Goal: Task Accomplishment & Management: Use online tool/utility

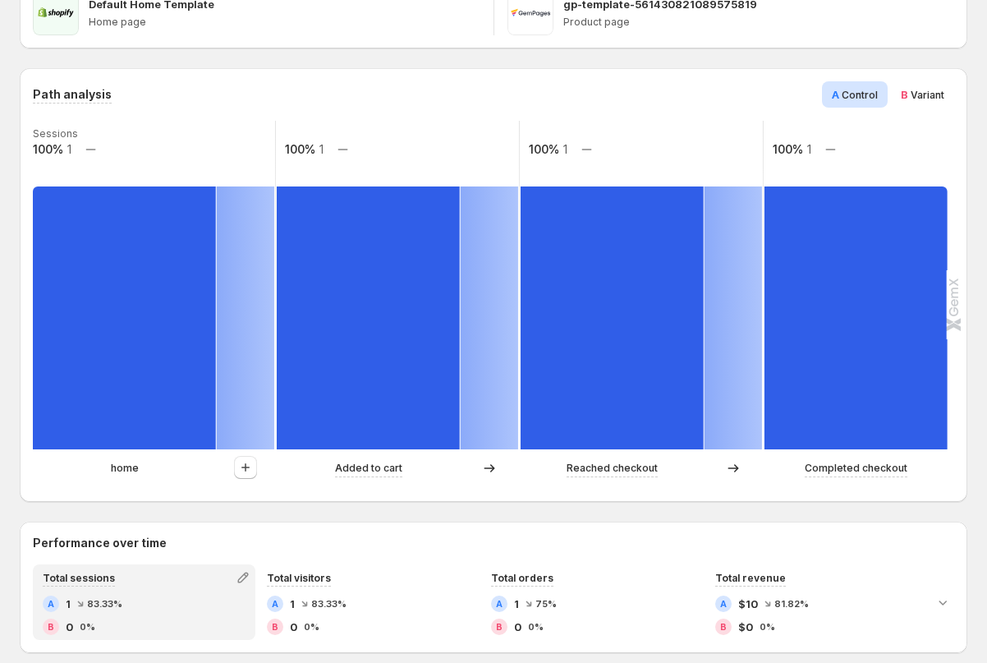
scroll to position [296, 0]
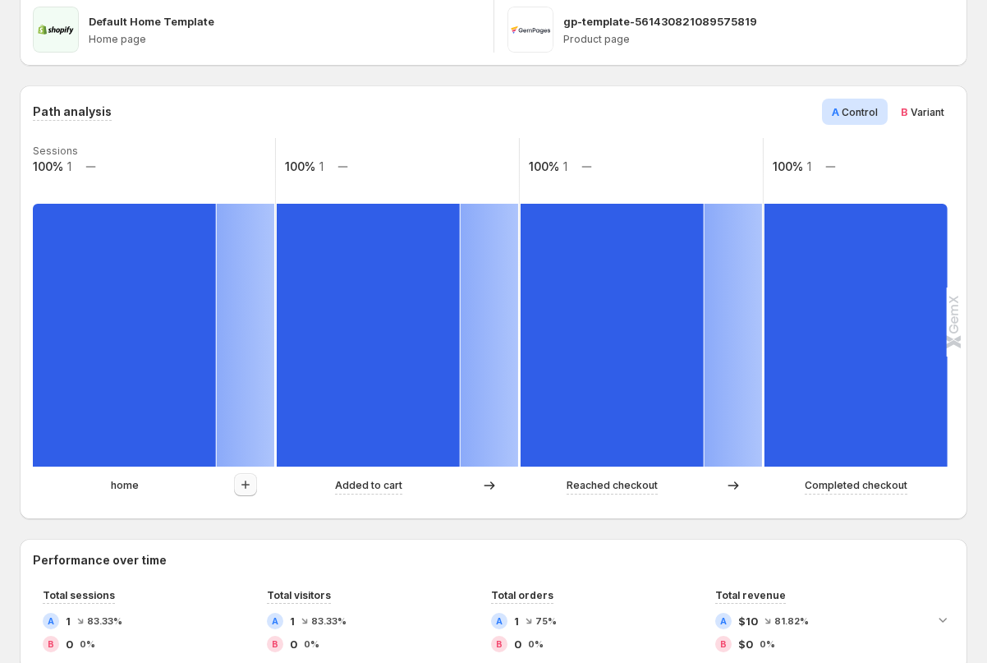
click at [250, 486] on icon "button" at bounding box center [245, 484] width 16 height 16
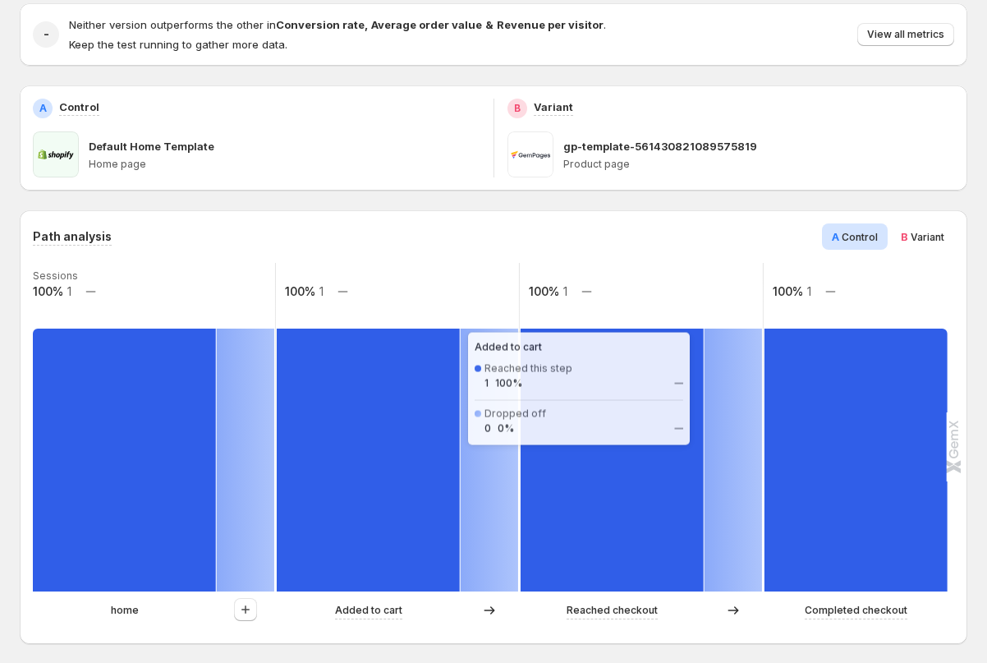
scroll to position [0, 0]
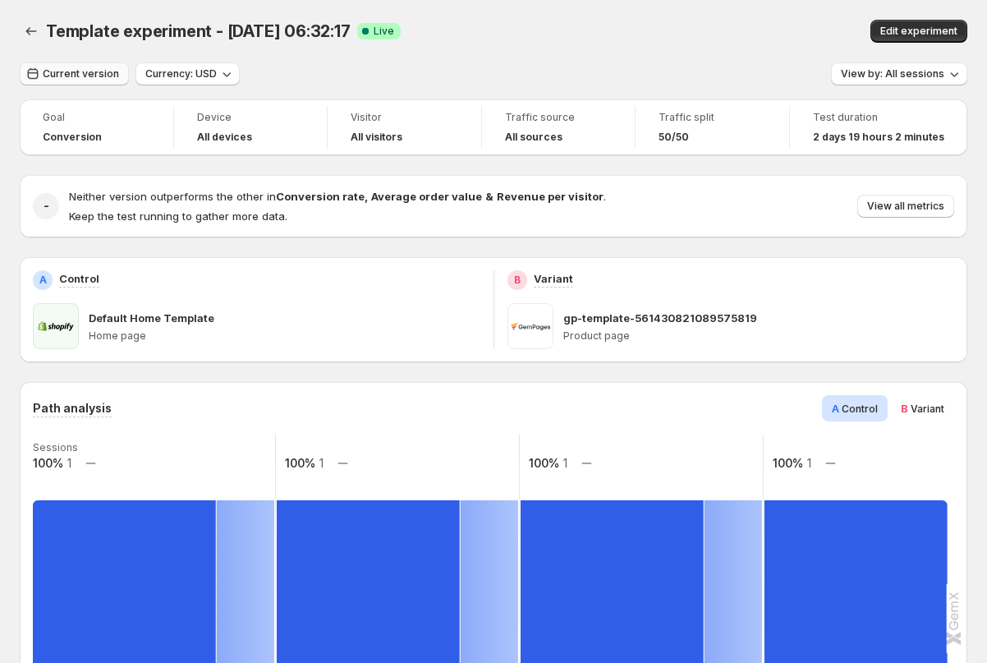
click at [70, 74] on span "Current version" at bounding box center [81, 73] width 76 height 13
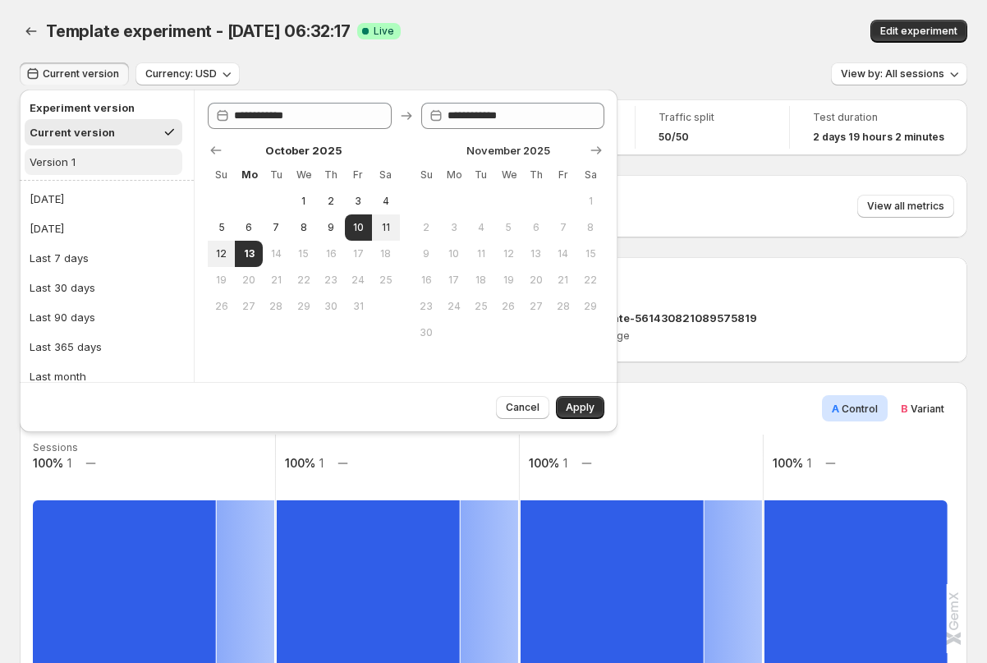
click at [55, 158] on div "Version 1" at bounding box center [53, 162] width 46 height 16
type input "**********"
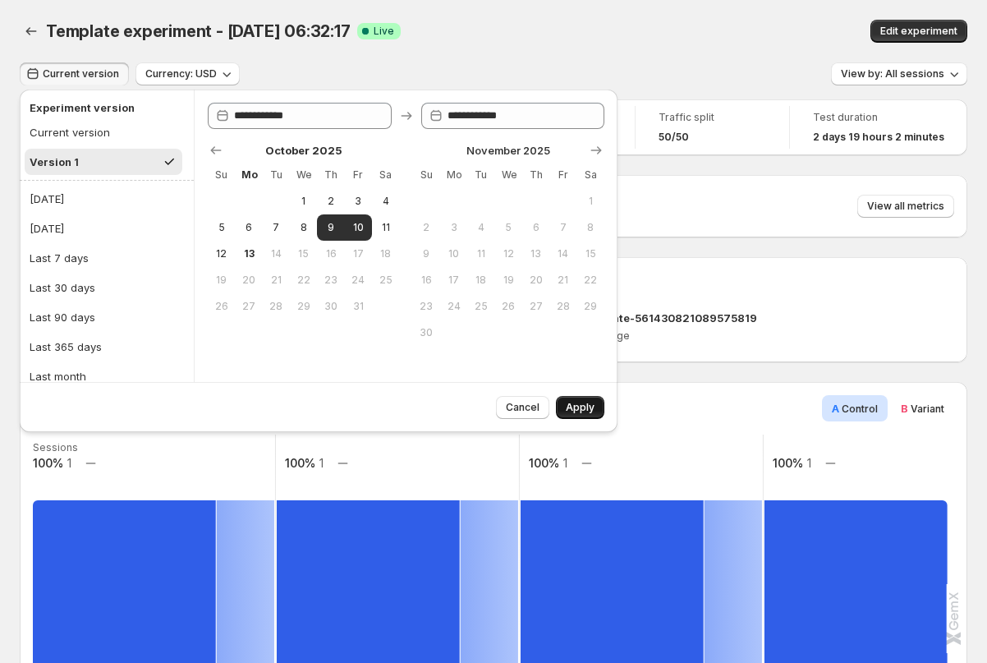
click at [585, 412] on span "Apply" at bounding box center [580, 407] width 29 height 13
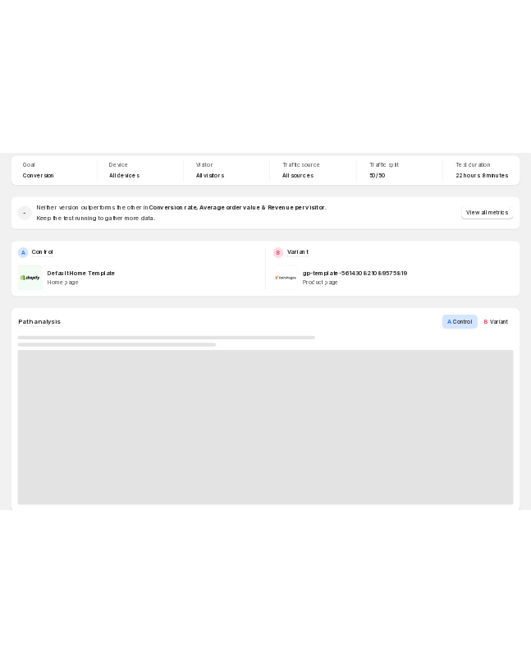
scroll to position [208, 0]
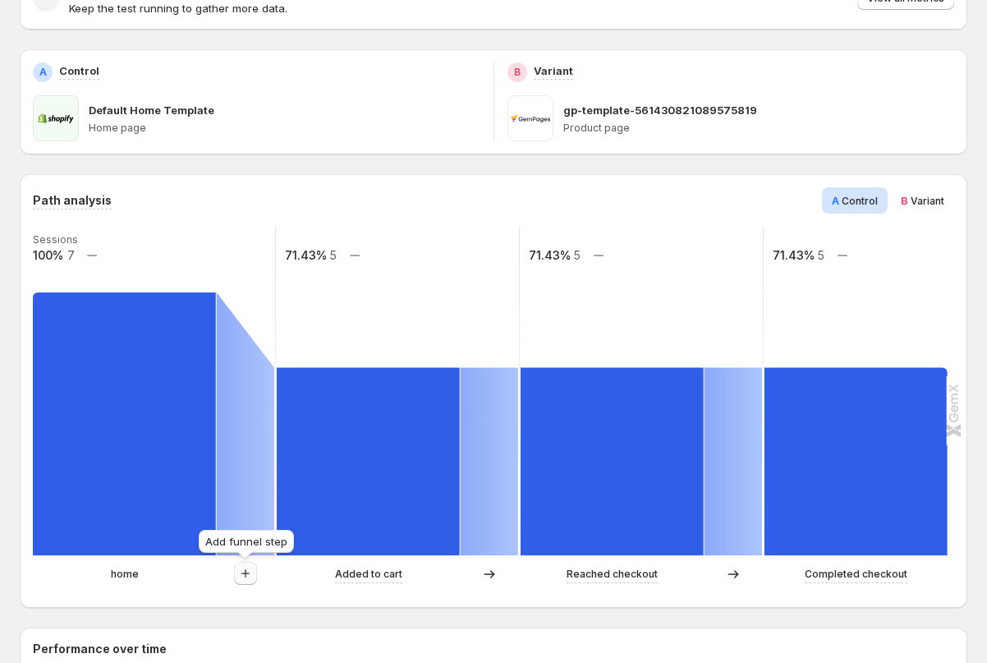
click at [250, 576] on icon "button" at bounding box center [245, 573] width 16 height 16
